Goal: Transaction & Acquisition: Purchase product/service

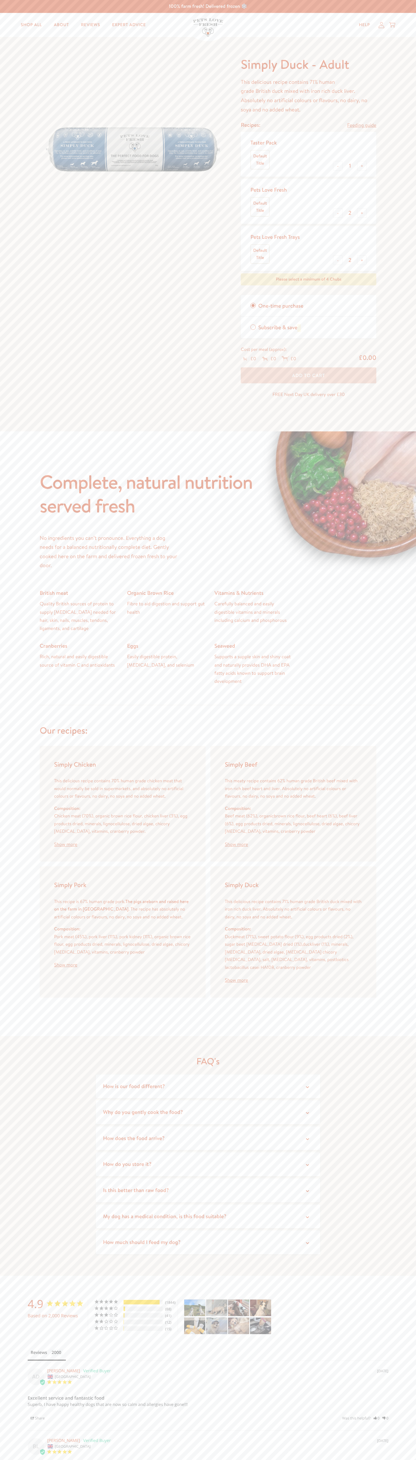
type input "1"
click at [5, 23] on header "Shop All About Reviews Expert Advice My account Shop All About Reviews Expert A…" at bounding box center [208, 25] width 416 height 24
click at [408, 1096] on div "FAQ's How is our food different? We use high quality natural ingredients includ…" at bounding box center [208, 1156] width 416 height 240
click at [122, 1459] on html "100% farm fresh! Delivered frozen ❄️ Shop All About Reviews Expert Advice My ac…" at bounding box center [208, 1030] width 416 height 2061
click at [4, 923] on div "Complete, natural nutrition served fresh No ingredients you can’t pronounce. Ev…" at bounding box center [208, 733] width 416 height 604
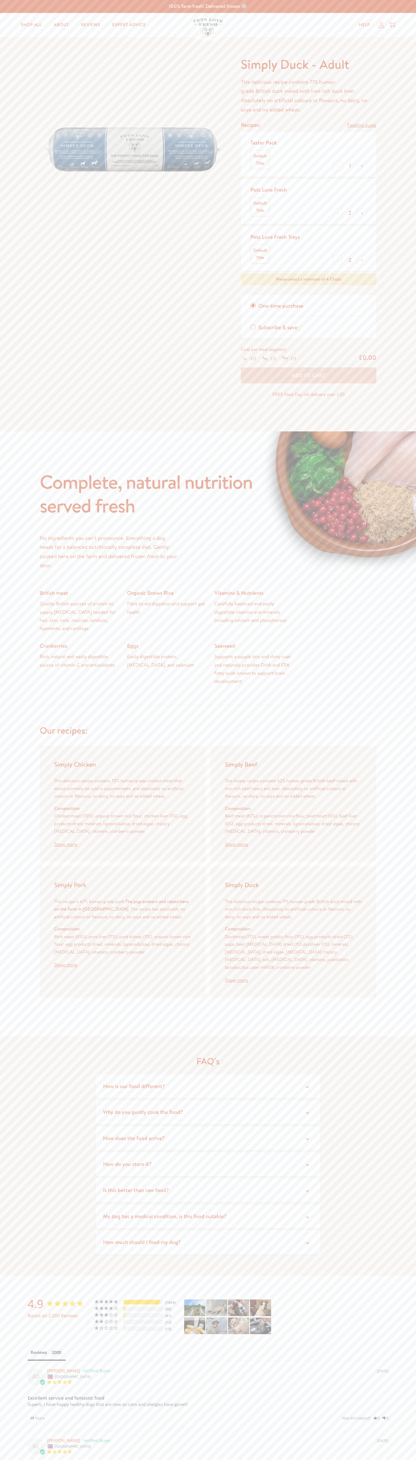
type input "1"
click at [242, 29] on div "Help My account Cart" at bounding box center [311, 25] width 168 height 12
click at [414, 420] on div "Simply Duck - Adult This delicious recipe contains 71% human grade British duck…" at bounding box center [208, 234] width 416 height 394
click at [58, 1459] on html "100% farm fresh! Delivered frozen ❄️ Shop All About Reviews Expert Advice My ac…" at bounding box center [208, 1030] width 416 height 2061
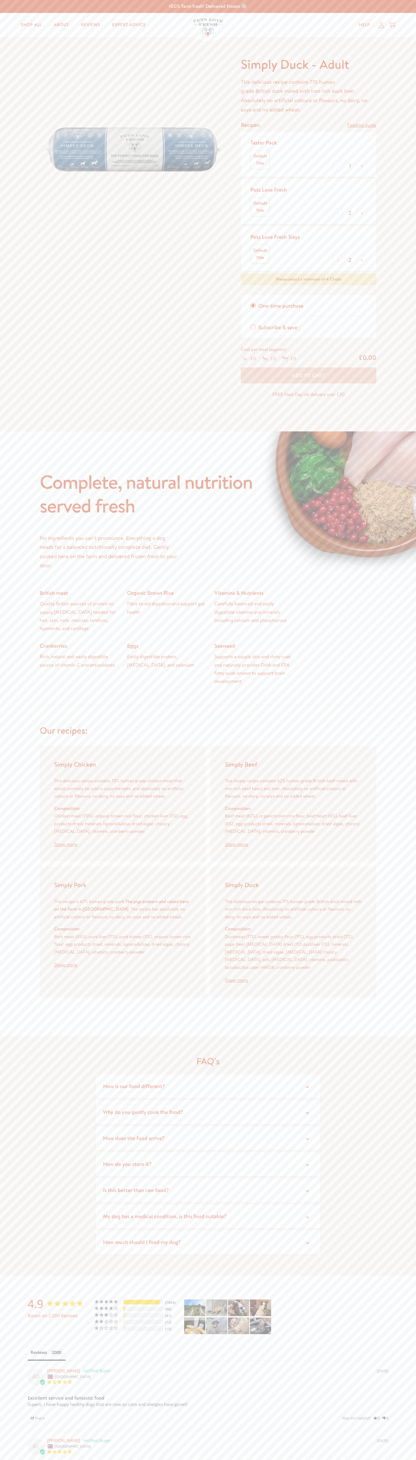
click at [2, 945] on div "Complete, natural nutrition served fresh No ingredients you can’t pronounce. Ev…" at bounding box center [208, 733] width 416 height 604
type input "1"
